Goal: Obtain resource: Download file/media

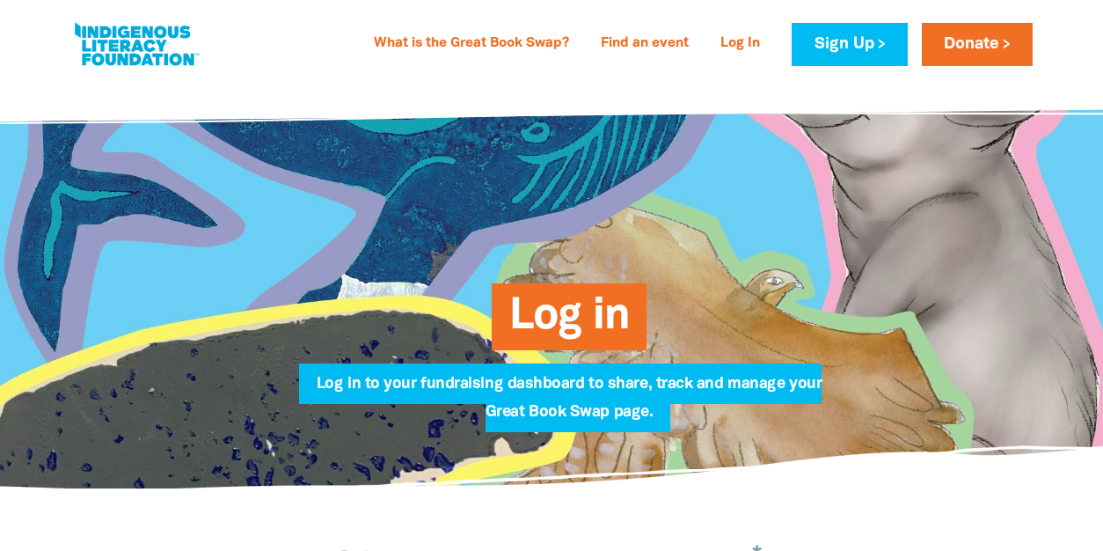
click at [576, 305] on span "Log in" at bounding box center [569, 323] width 121 height 54
click at [532, 313] on span "Log in" at bounding box center [569, 323] width 121 height 54
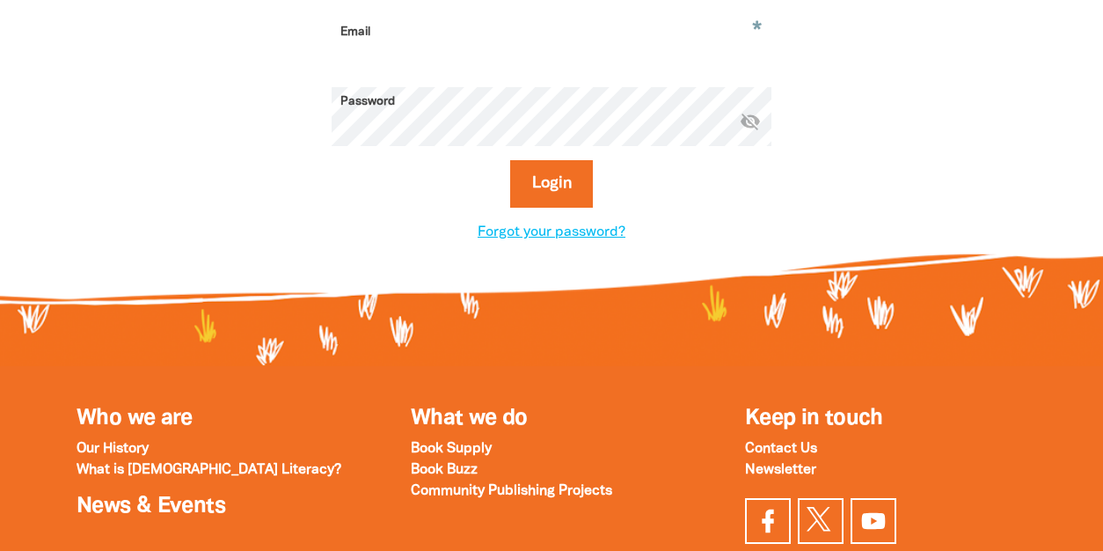
scroll to position [528, 0]
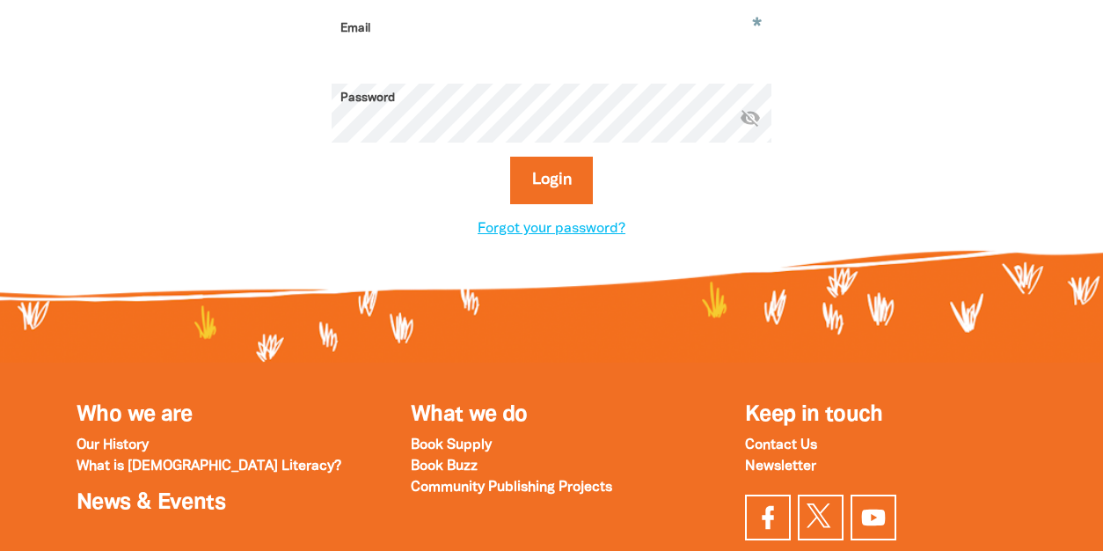
click at [566, 31] on input "Email" at bounding box center [552, 41] width 440 height 55
type input "[EMAIL_ADDRESS][DOMAIN_NAME]"
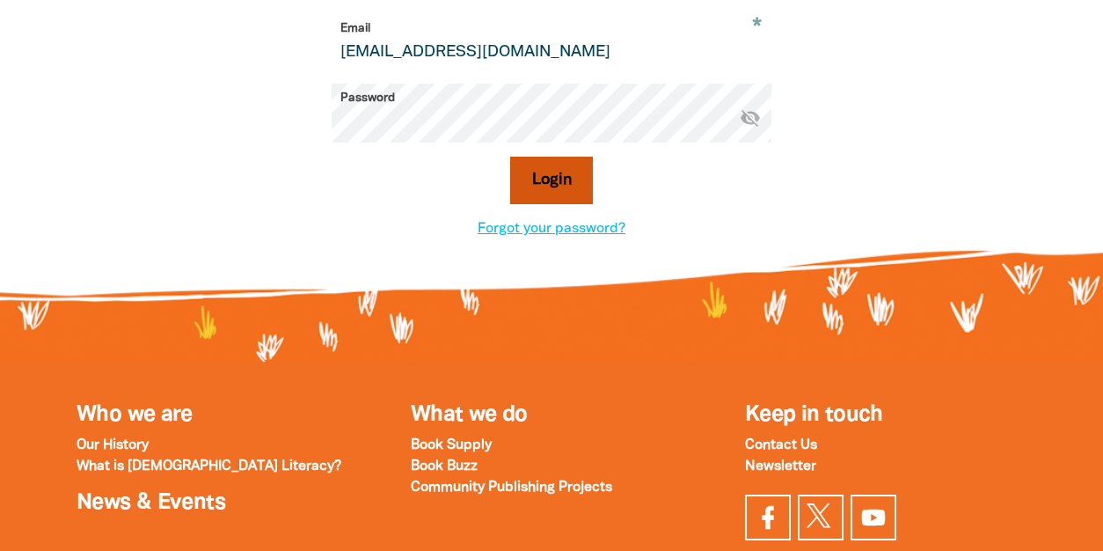
click at [545, 175] on button "Login" at bounding box center [552, 181] width 84 height 48
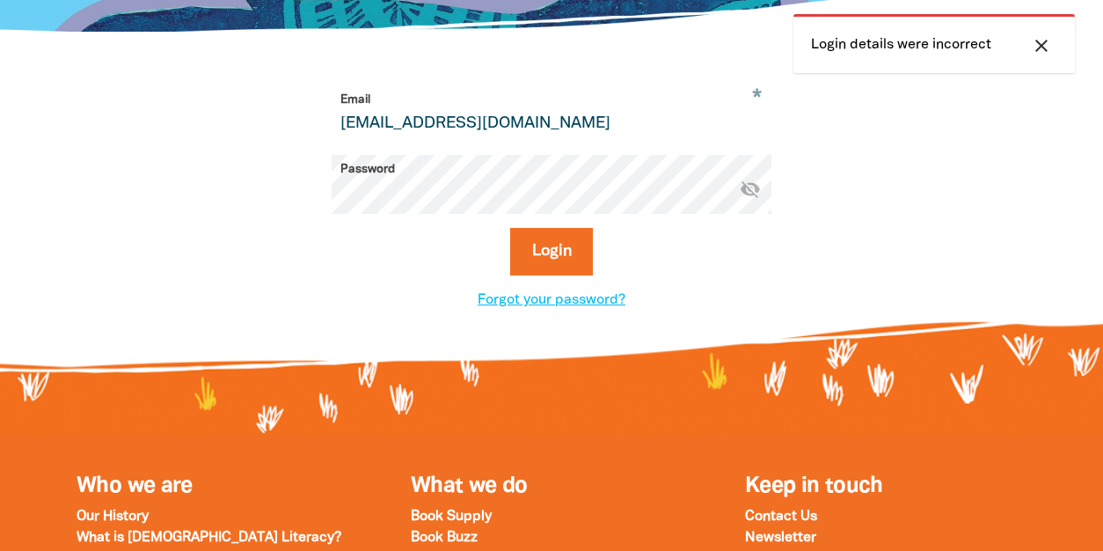
scroll to position [352, 0]
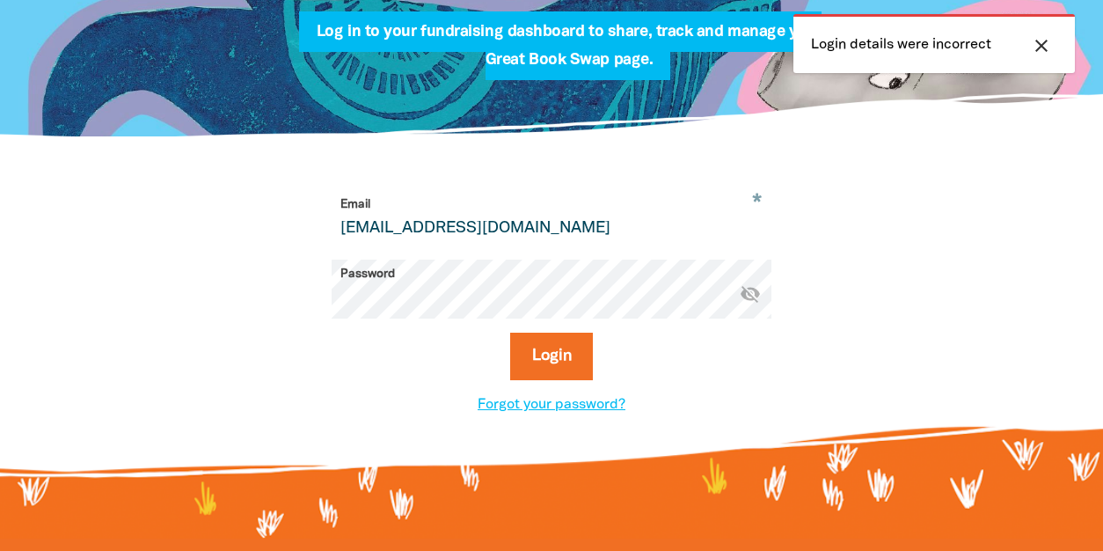
drag, startPoint x: 355, startPoint y: 236, endPoint x: 185, endPoint y: 237, distance: 170.7
click at [185, 237] on div "* Email cmoyle4292@gmail.com Password * visibility_off Login Forgot your passwo…" at bounding box center [552, 302] width 1056 height 331
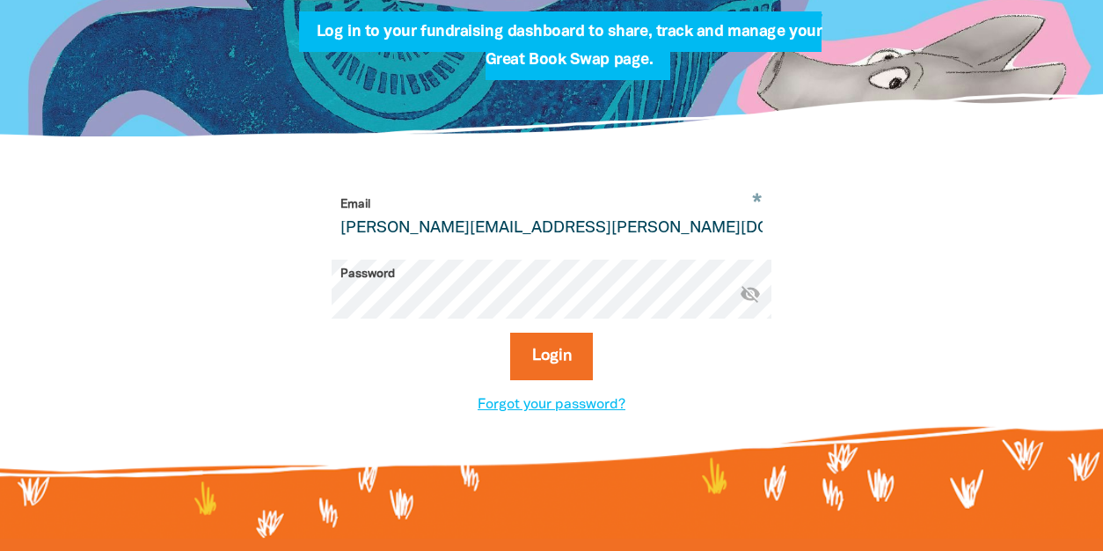
type input "Chris.moyle@treasury.gov.au"
click at [510, 333] on button "Login" at bounding box center [552, 357] width 84 height 48
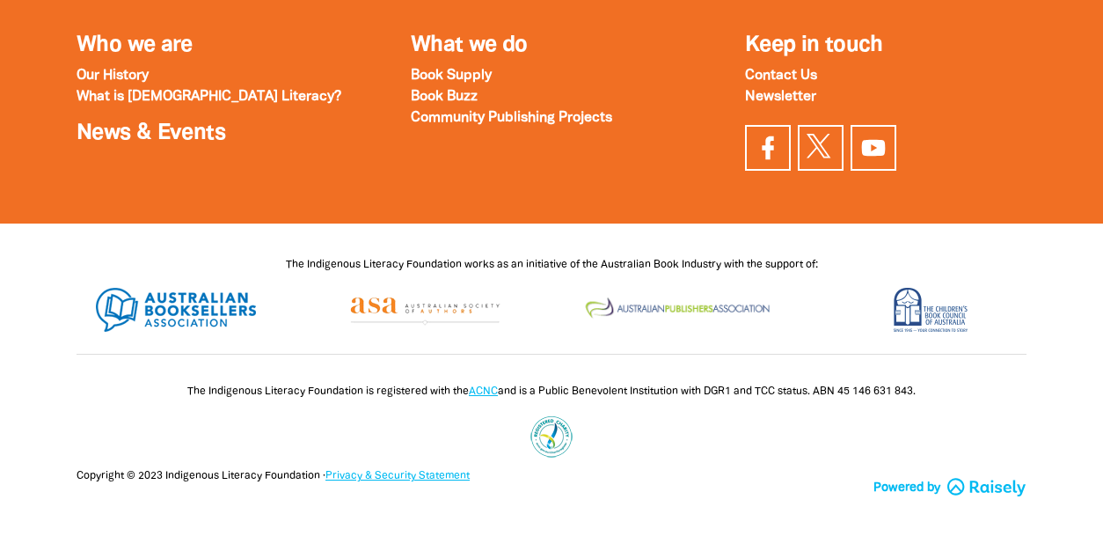
scroll to position [2118, 0]
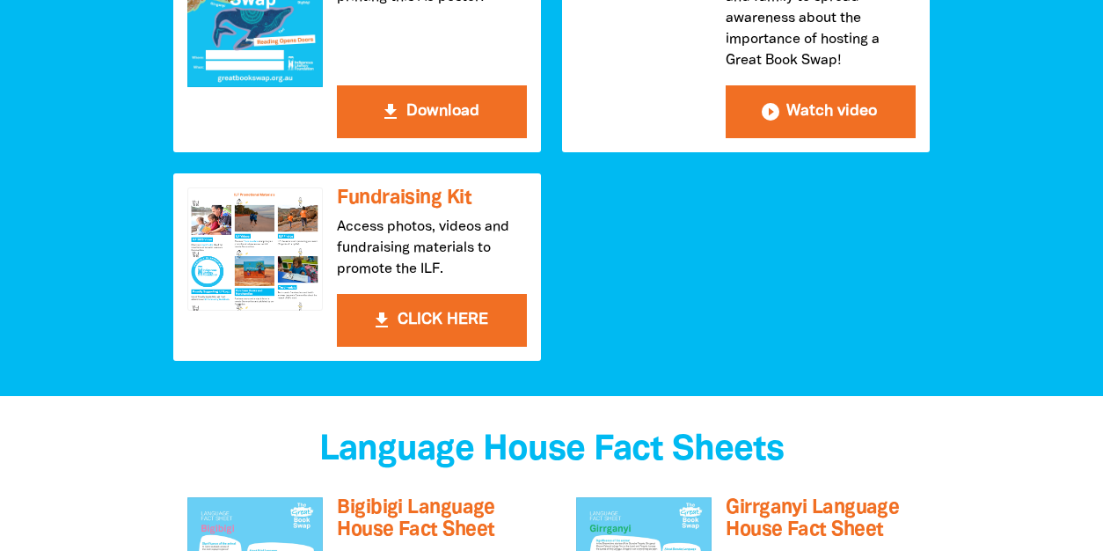
scroll to position [880, 0]
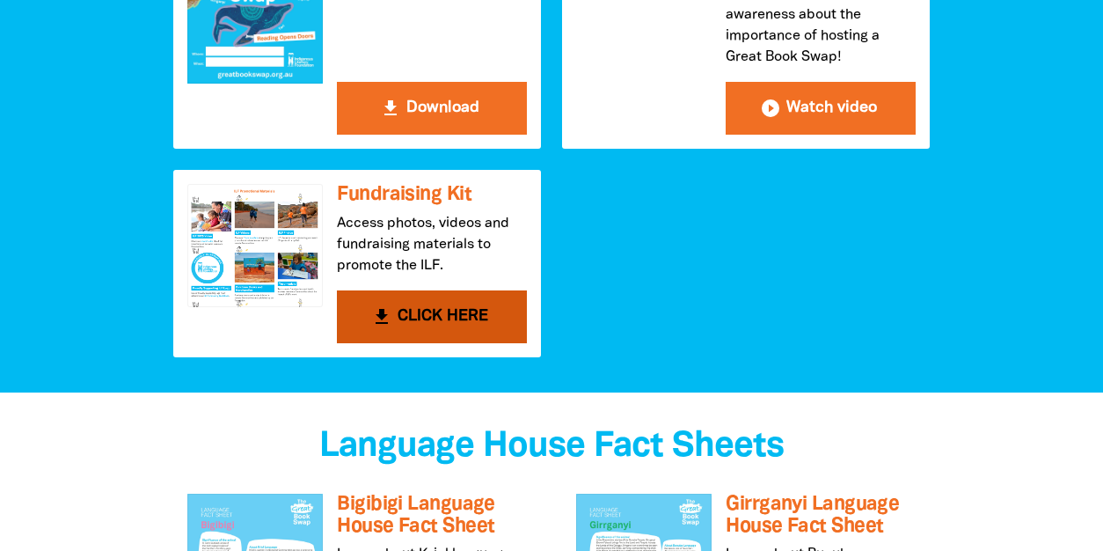
click at [433, 303] on button "get_app CLICK HERE" at bounding box center [432, 316] width 190 height 53
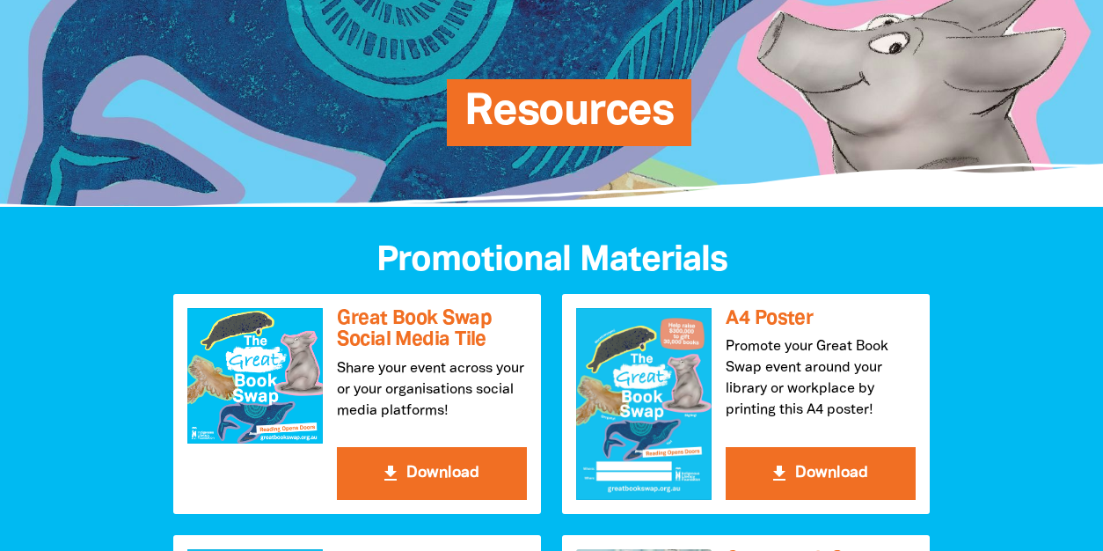
scroll to position [440, 0]
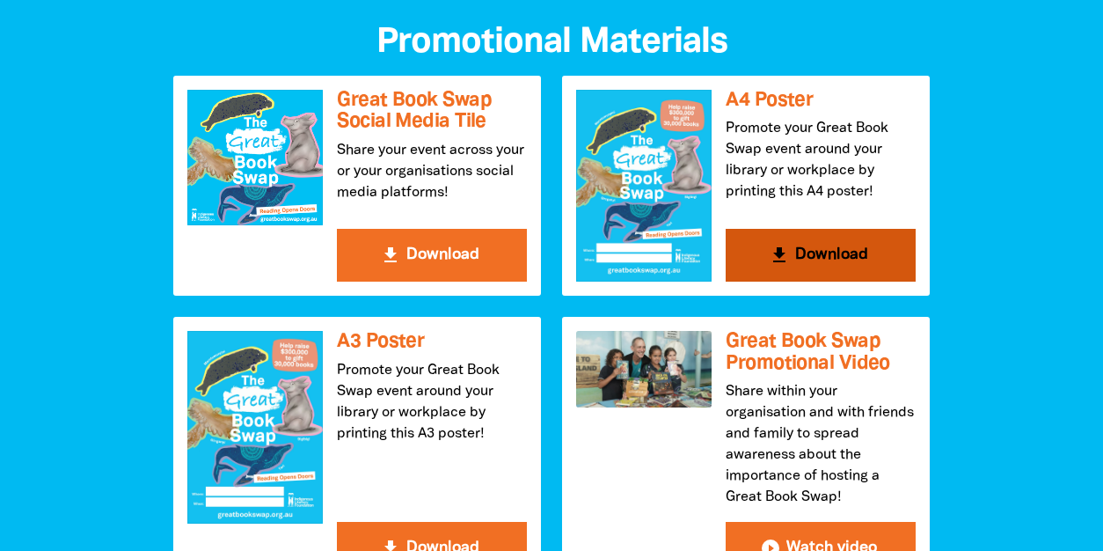
click at [772, 92] on h3 "A4 Poster" at bounding box center [821, 101] width 190 height 22
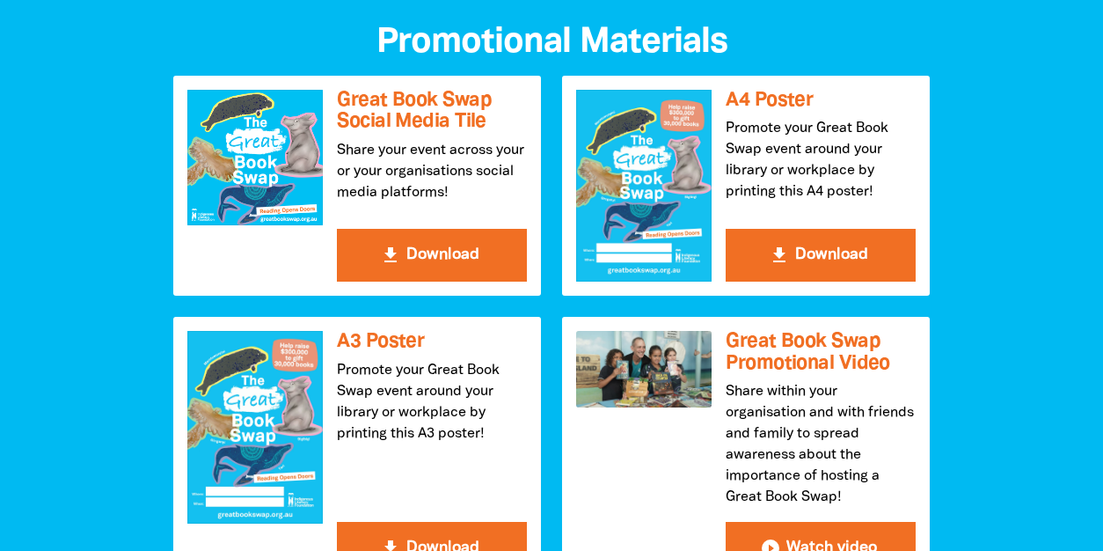
drag, startPoint x: 1024, startPoint y: 411, endPoint x: 1007, endPoint y: 409, distance: 16.8
click at [1022, 411] on div "Promotional Materials get_app Great Book Swap Social Media Tile Share your even…" at bounding box center [552, 411] width 968 height 844
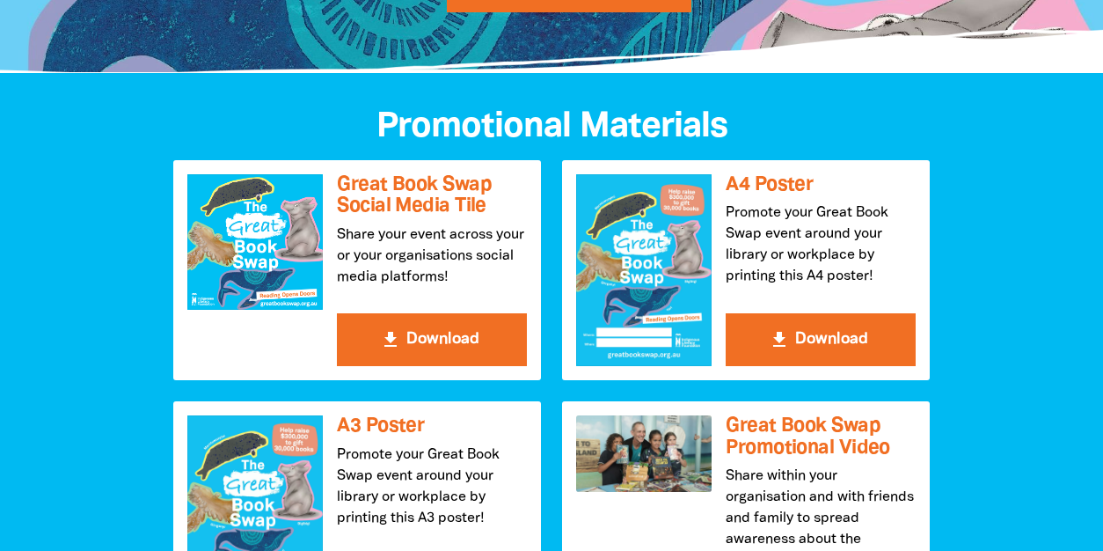
scroll to position [352, 0]
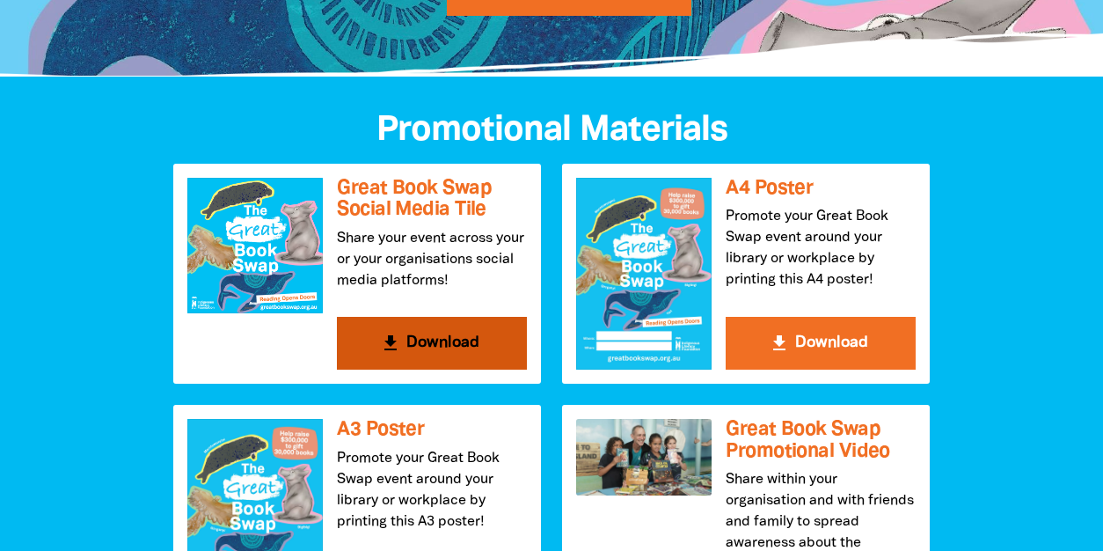
click at [392, 205] on h3 "Great Book Swap Social Media Tile" at bounding box center [432, 199] width 190 height 43
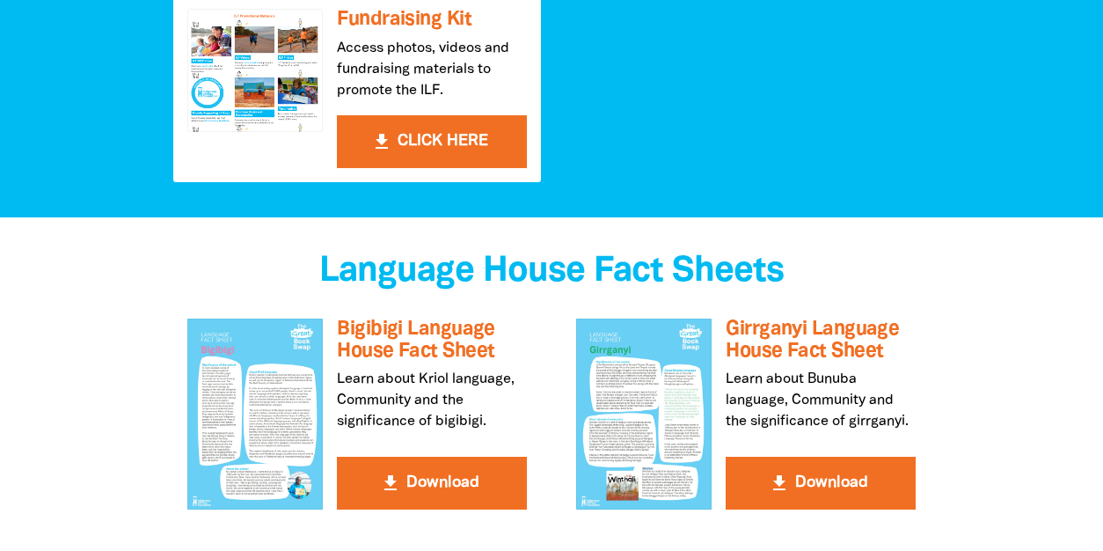
scroll to position [1056, 0]
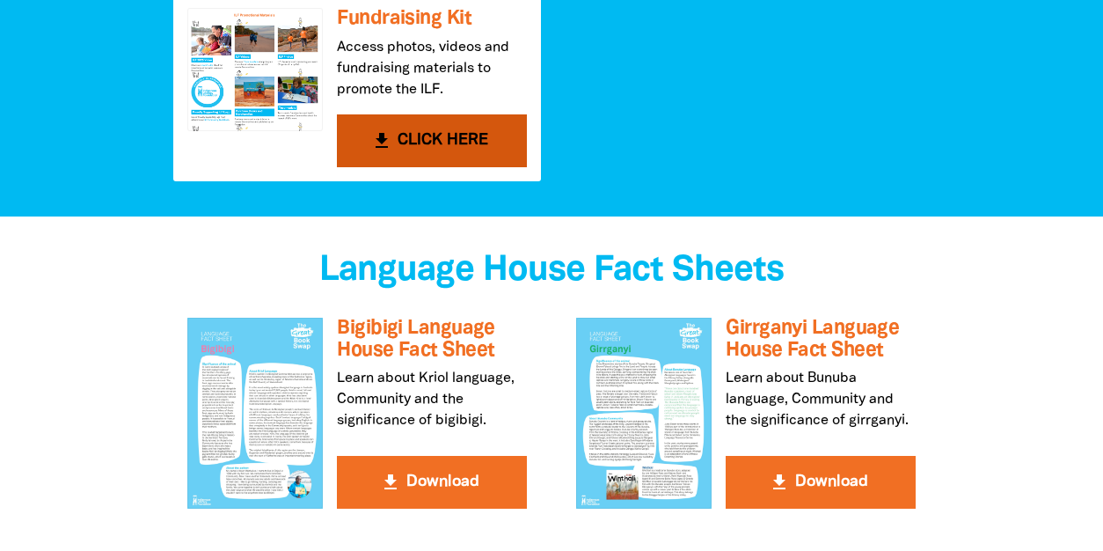
click at [422, 23] on h3 "Fundraising Kit" at bounding box center [432, 19] width 190 height 22
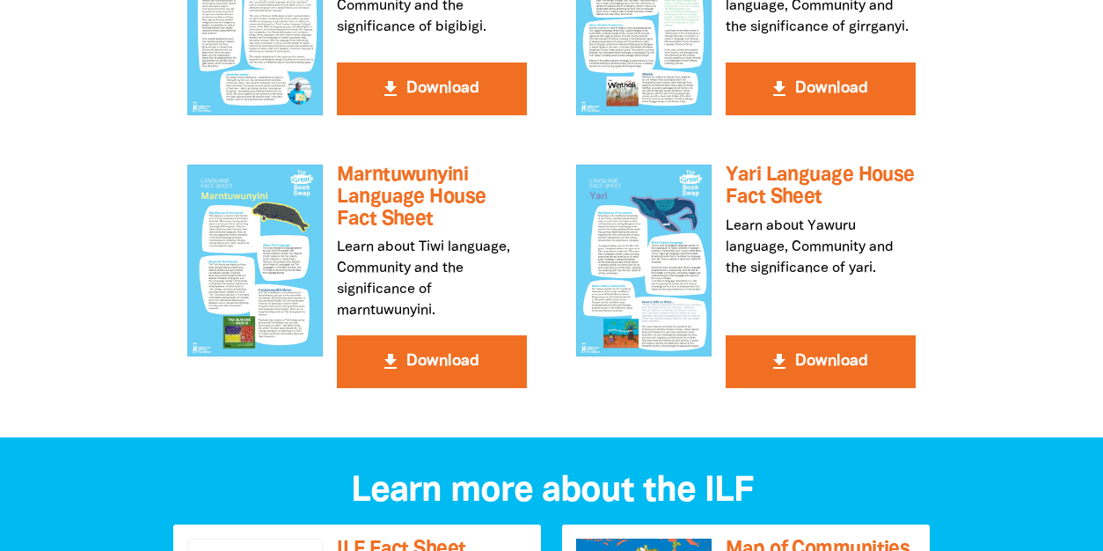
scroll to position [1848, 0]
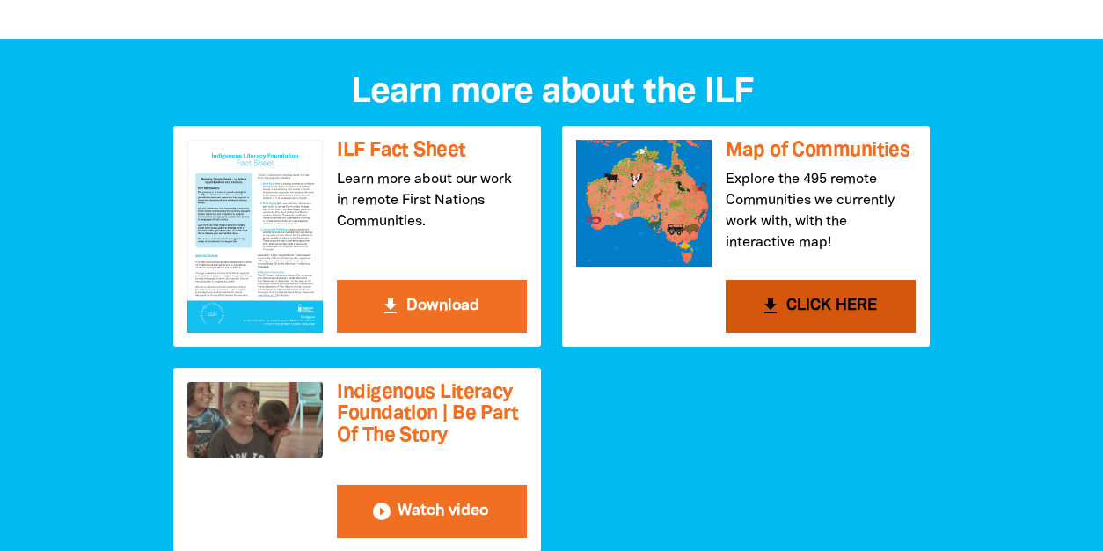
click at [815, 147] on h3 "Map of Communities" at bounding box center [821, 151] width 190 height 22
